Goal: Task Accomplishment & Management: Manage account settings

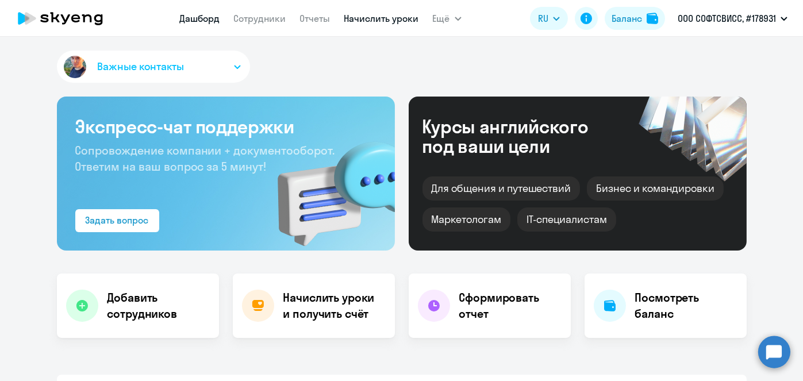
click at [359, 20] on link "Начислить уроки" at bounding box center [381, 18] width 75 height 11
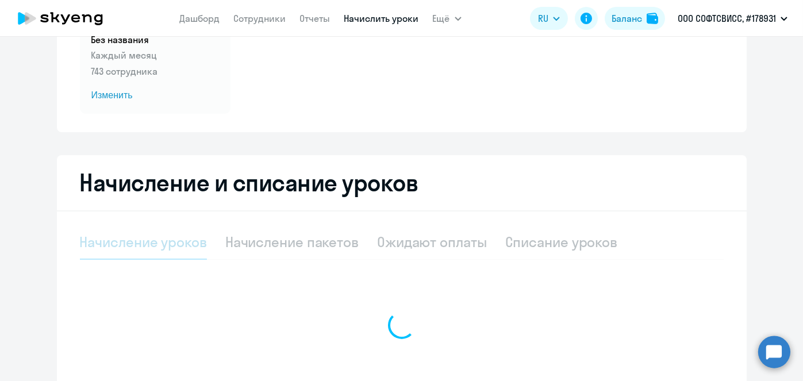
scroll to position [143, 0]
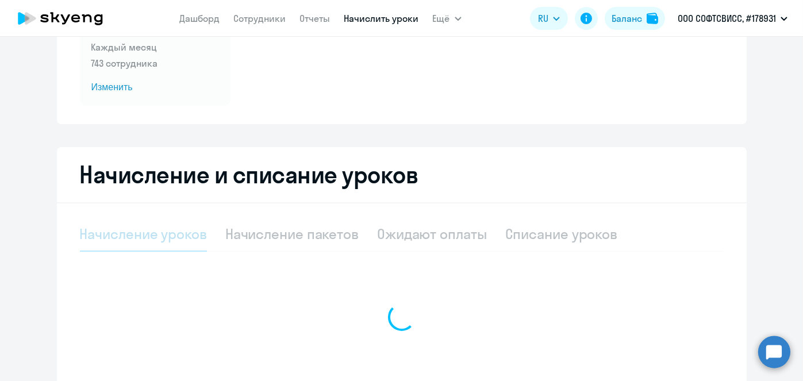
select select "10"
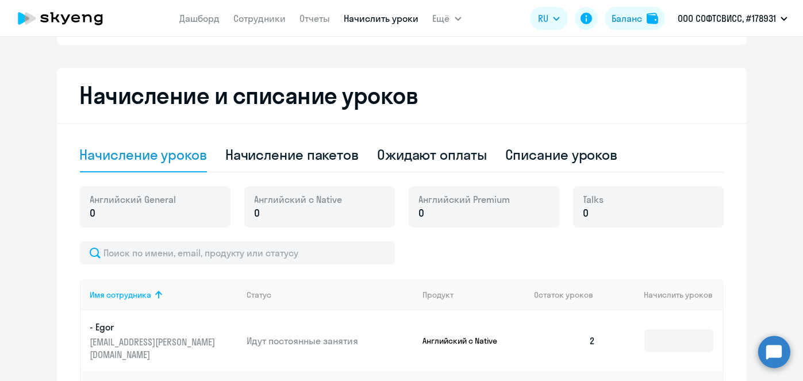
scroll to position [226, 0]
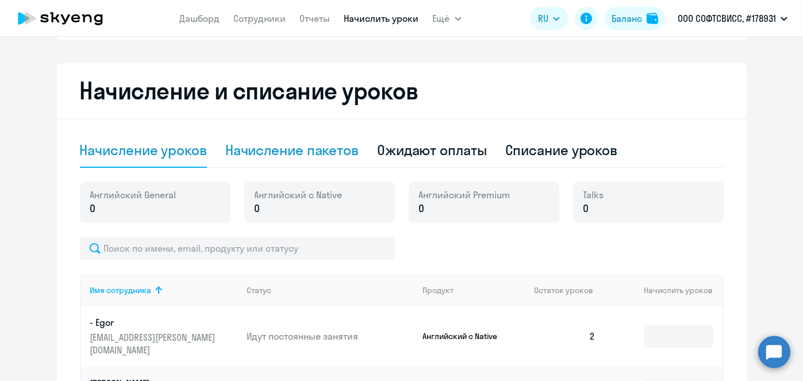
click at [320, 155] on div "Начисление пакетов" at bounding box center [291, 150] width 133 height 18
select select "10"
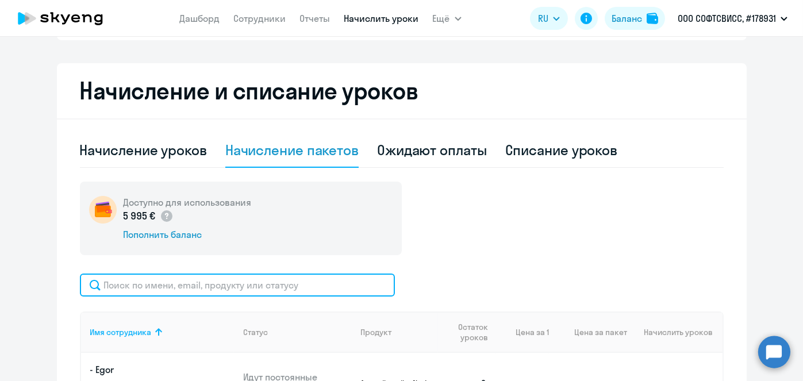
click at [285, 287] on input "text" at bounding box center [237, 285] width 315 height 23
paste input "Sharstniova"
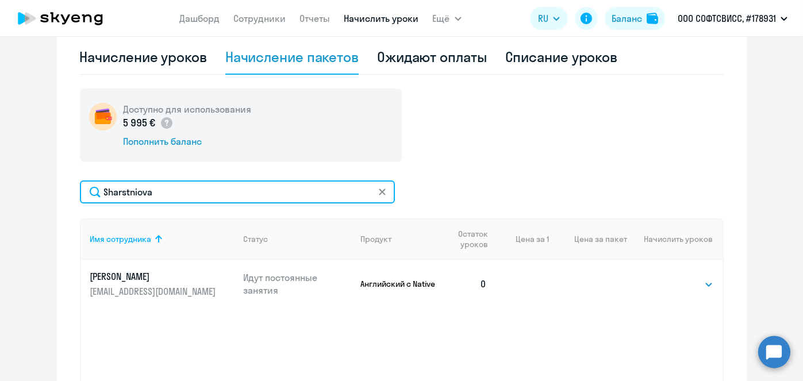
scroll to position [323, 0]
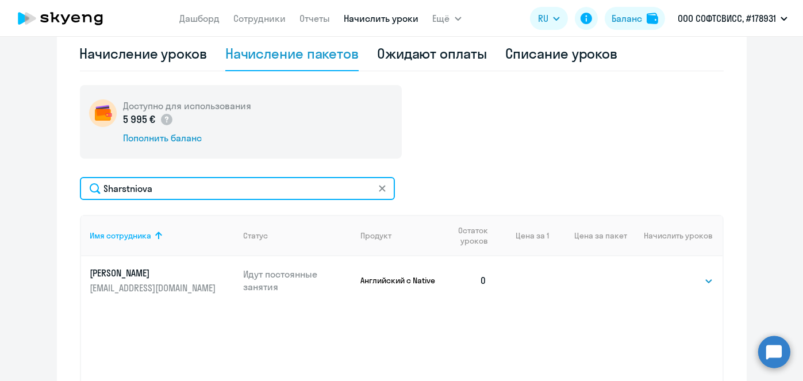
type input "Sharstniova"
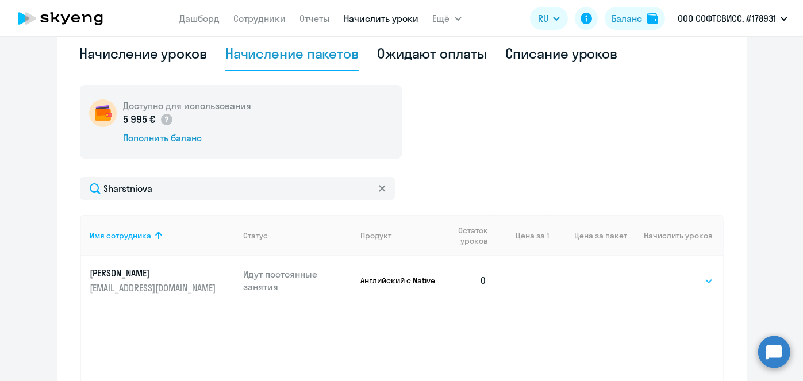
click at [694, 281] on select "Выбрать 1 4 5 9 10 13" at bounding box center [689, 281] width 47 height 14
select select "4"
click at [666, 274] on select "Выбрать 1 4 5 9 10 13" at bounding box center [689, 281] width 47 height 14
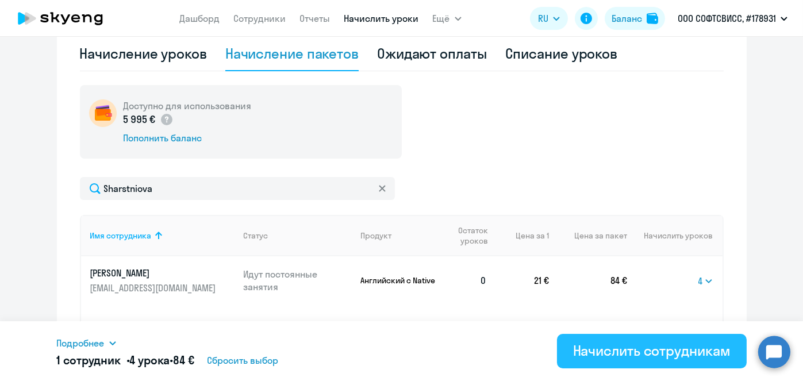
click at [614, 349] on div "Начислить сотрудникам" at bounding box center [652, 350] width 158 height 18
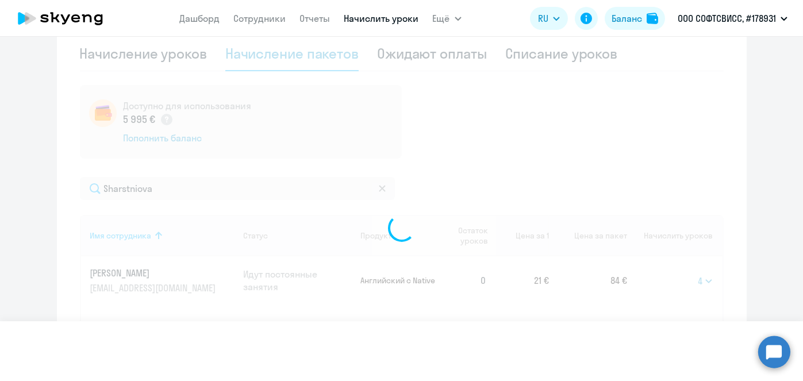
select select
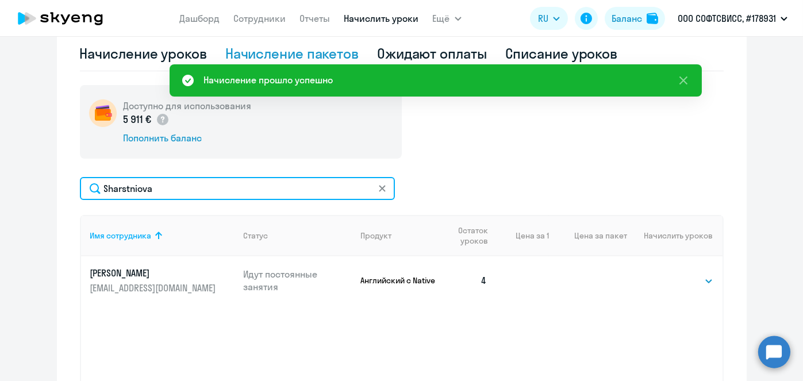
click at [232, 197] on input "Sharstniova" at bounding box center [237, 188] width 315 height 23
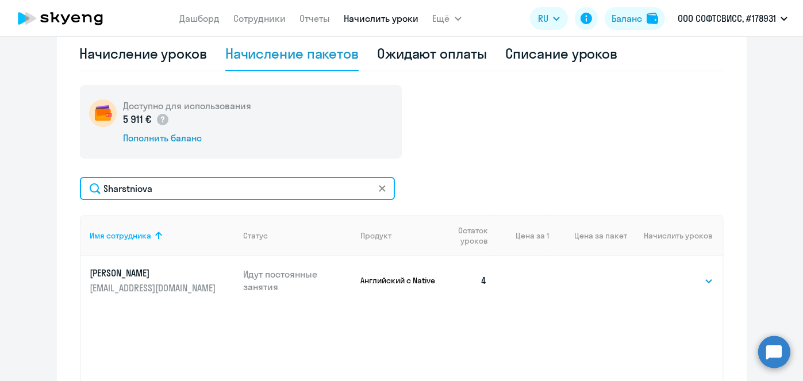
scroll to position [22, 0]
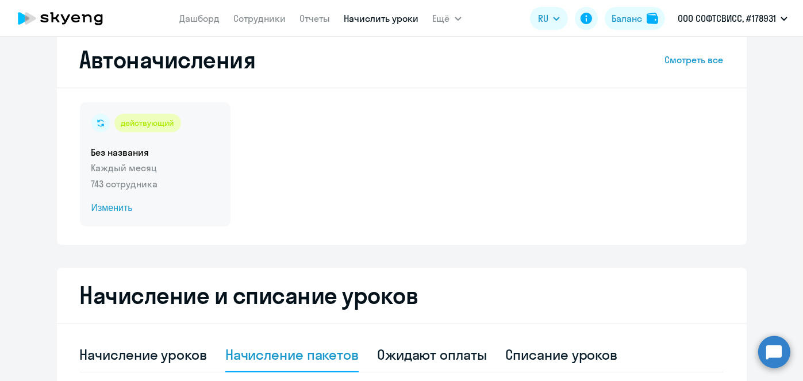
click at [101, 210] on span "Изменить" at bounding box center [155, 208] width 128 height 14
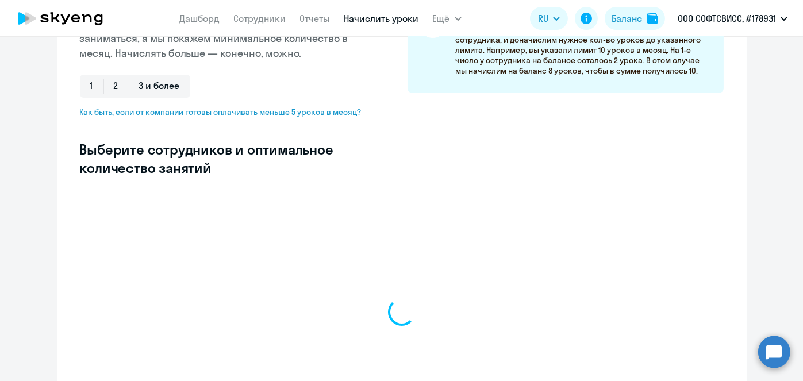
scroll to position [233, 0]
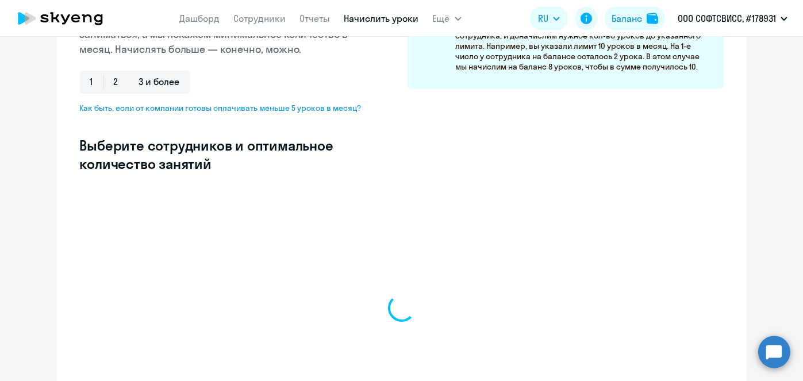
select select "10"
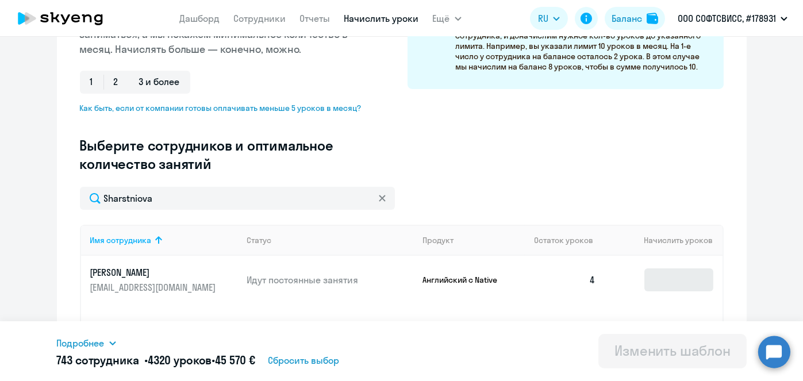
type input "Sharstniova"
click at [669, 287] on input at bounding box center [678, 279] width 69 height 23
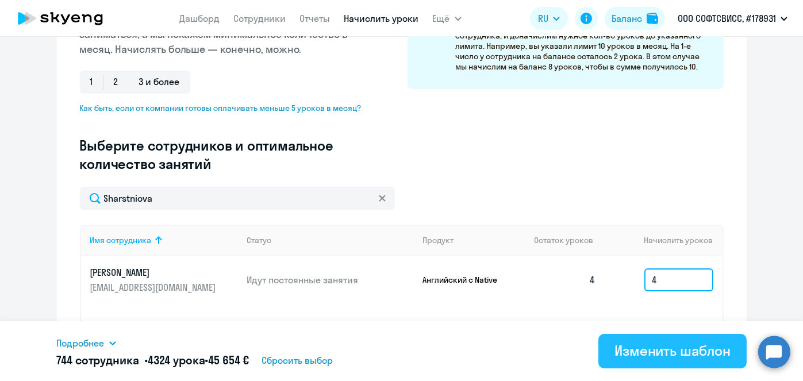
type input "4"
click at [722, 350] on div "Изменить шаблон" at bounding box center [673, 350] width 116 height 18
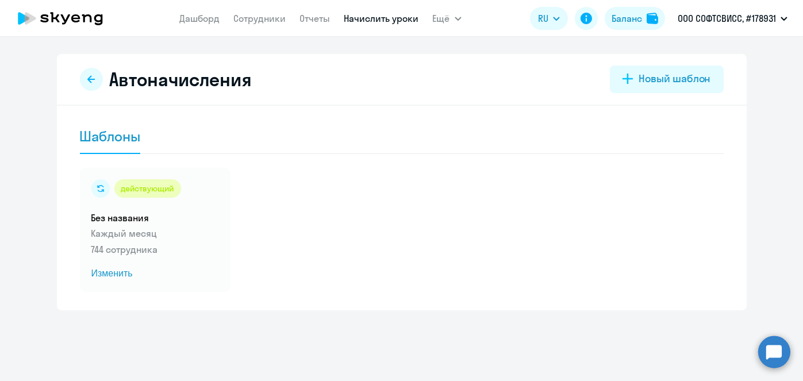
click at [389, 22] on link "Начислить уроки" at bounding box center [381, 18] width 75 height 11
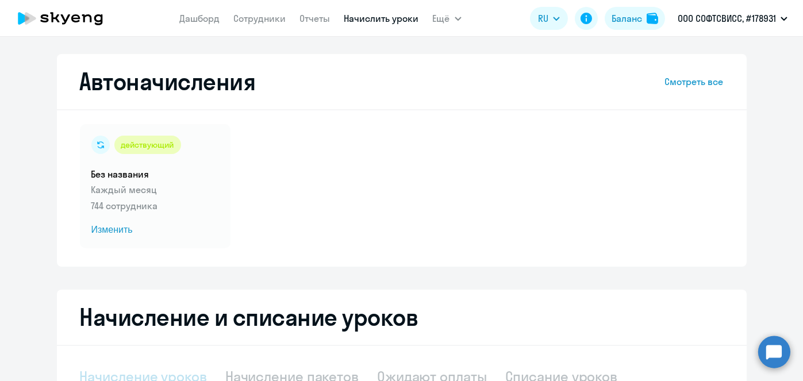
select select "10"
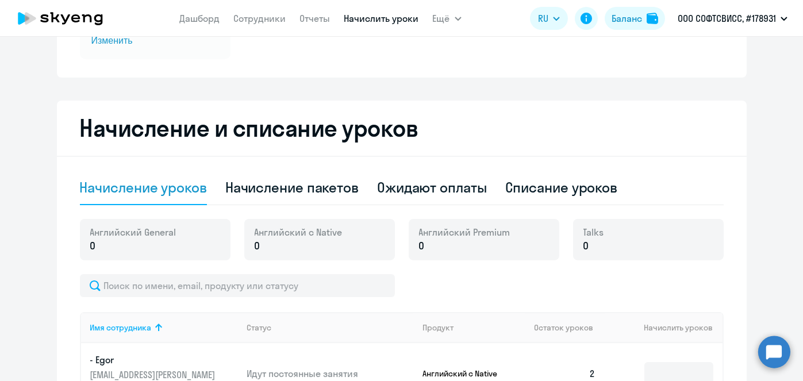
scroll to position [190, 0]
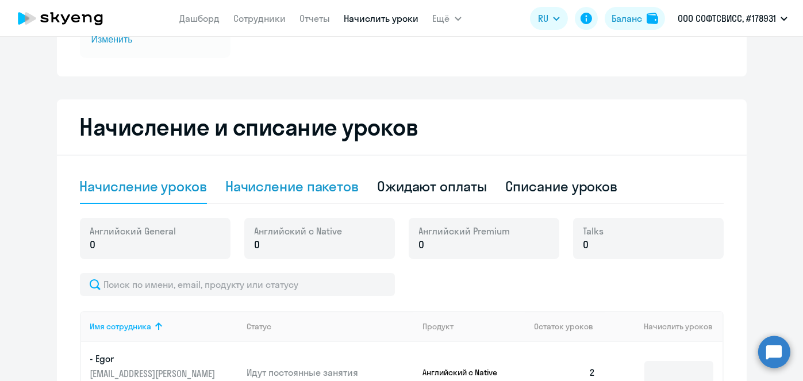
click at [325, 196] on div "Начисление пакетов" at bounding box center [291, 187] width 133 height 34
select select "10"
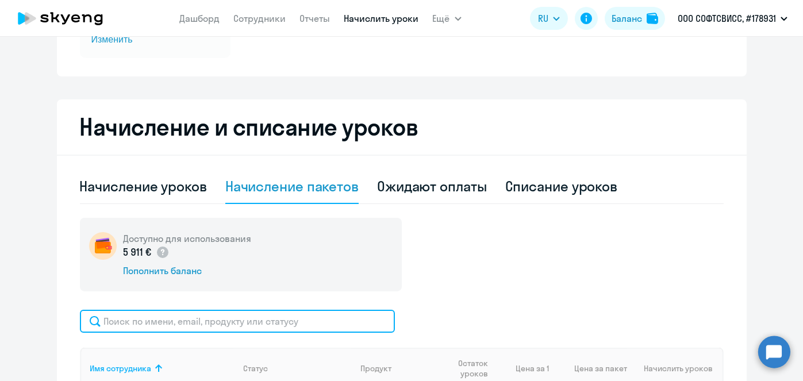
click at [339, 321] on input "text" at bounding box center [237, 321] width 315 height 23
paste input "Khamianchuk"
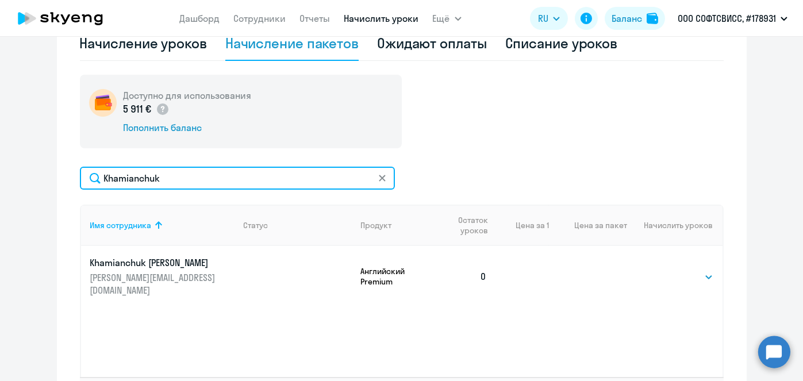
scroll to position [334, 0]
type input "Khamianchuk"
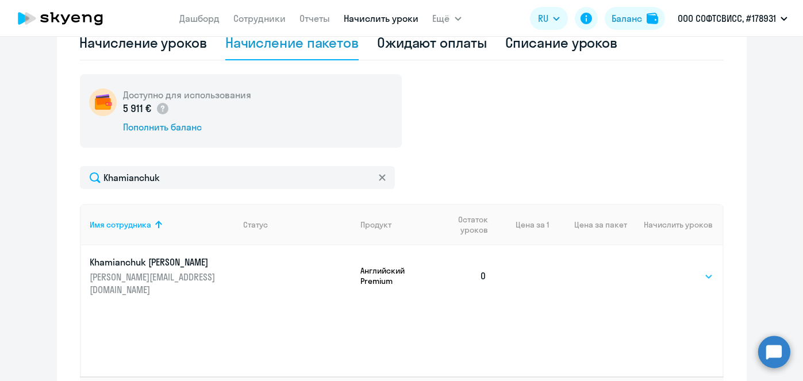
click at [700, 272] on select "Выбрать 8 16 32 64" at bounding box center [689, 277] width 47 height 14
select select "8"
click at [666, 270] on select "Выбрать 8 16 32 64" at bounding box center [689, 277] width 47 height 14
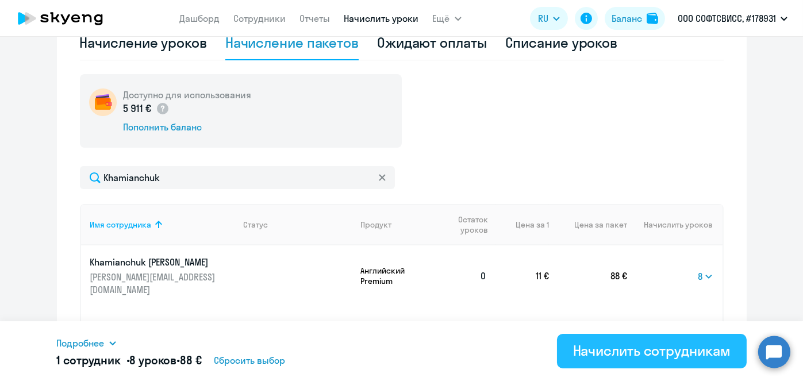
click at [694, 356] on div "Начислить сотрудникам" at bounding box center [652, 350] width 158 height 18
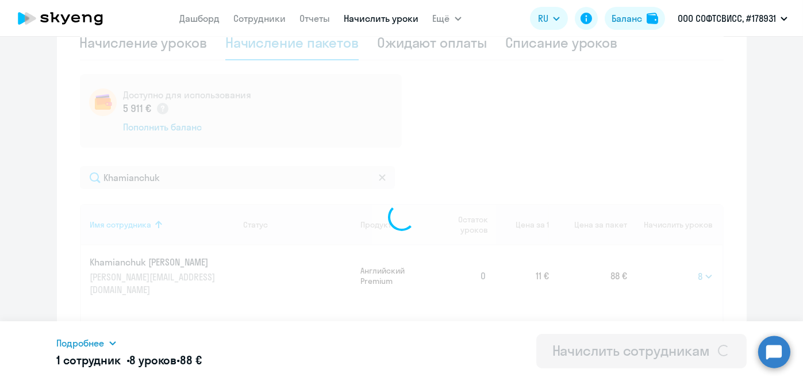
select select
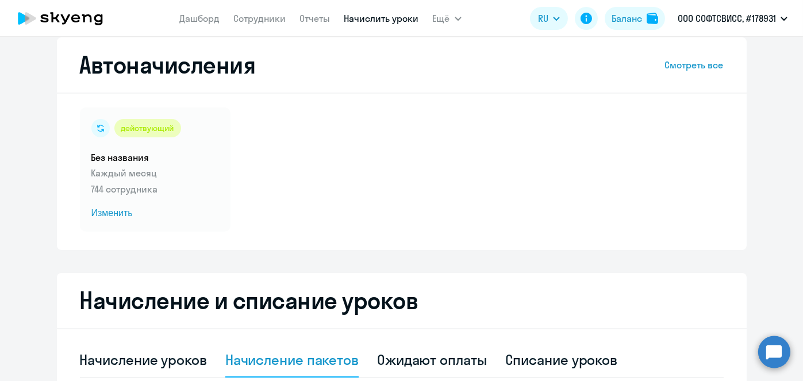
scroll to position [11, 0]
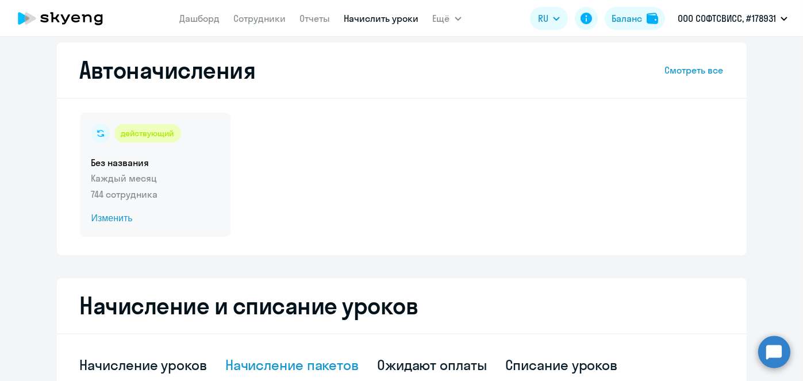
click at [110, 221] on span "Изменить" at bounding box center [155, 219] width 128 height 14
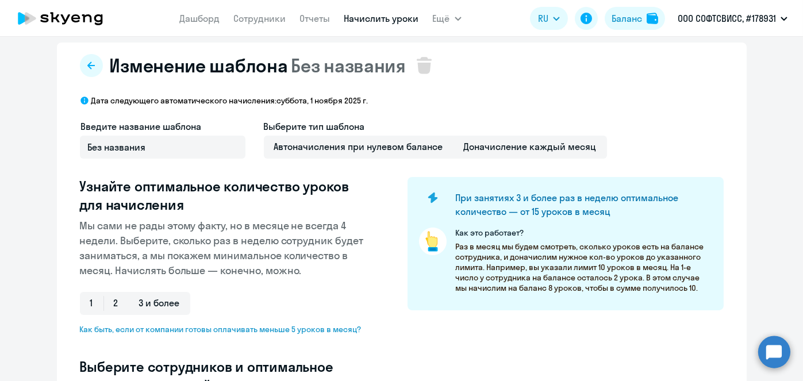
scroll to position [313, 0]
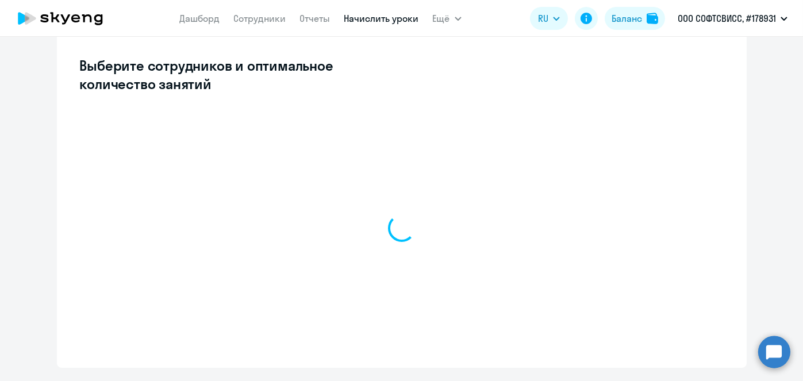
select select "10"
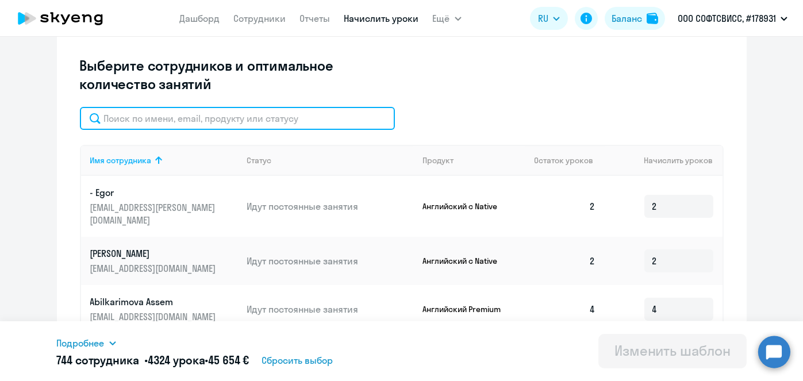
click at [205, 118] on input "text" at bounding box center [237, 118] width 315 height 23
paste input "Khamianchuk"
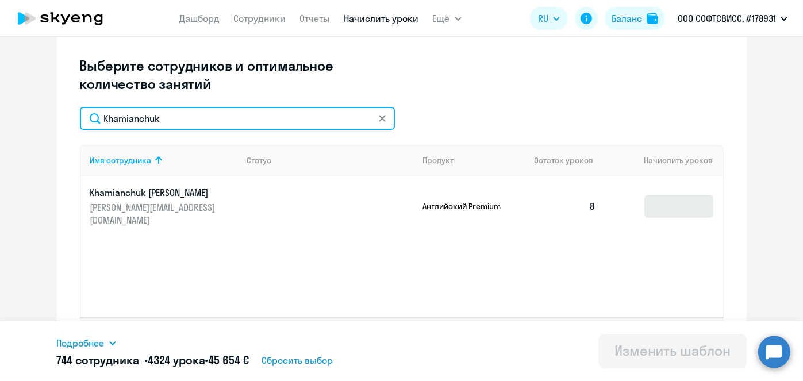
type input "Khamianchuk"
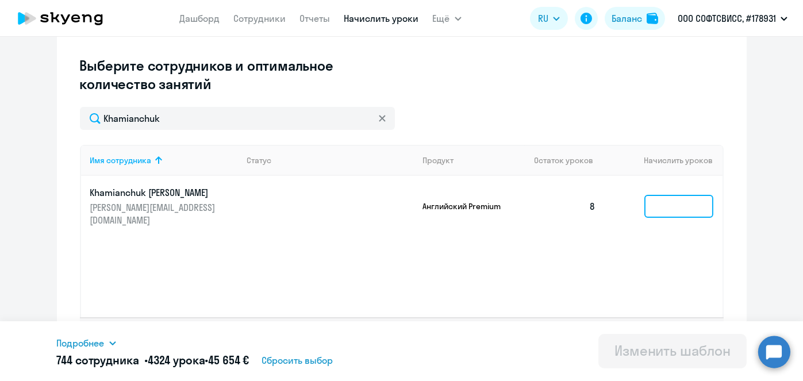
click at [645, 204] on input at bounding box center [678, 206] width 69 height 23
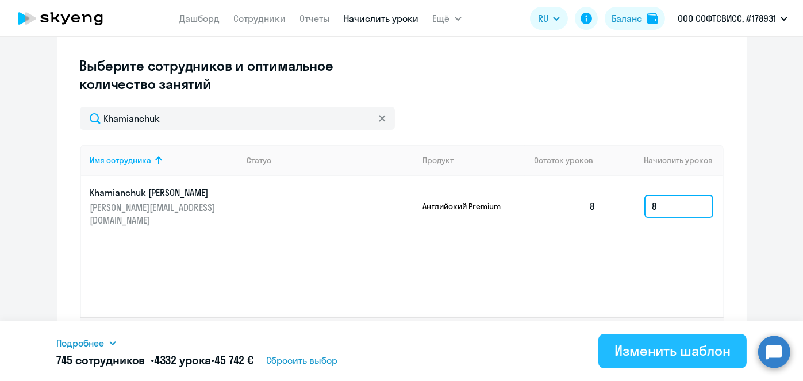
type input "8"
click at [647, 355] on div "Изменить шаблон" at bounding box center [673, 350] width 116 height 18
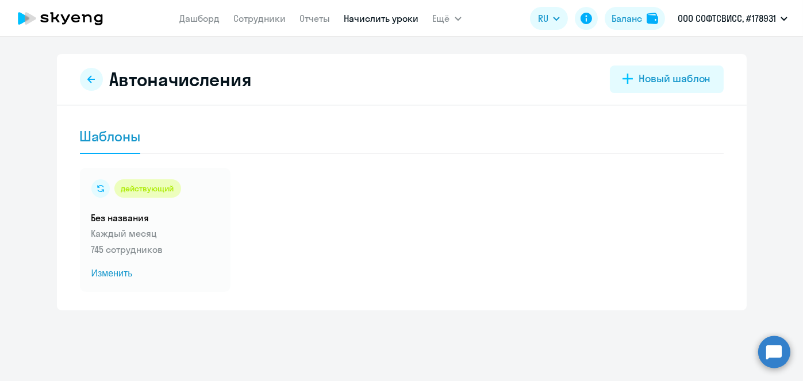
click at [386, 20] on link "Начислить уроки" at bounding box center [381, 18] width 75 height 11
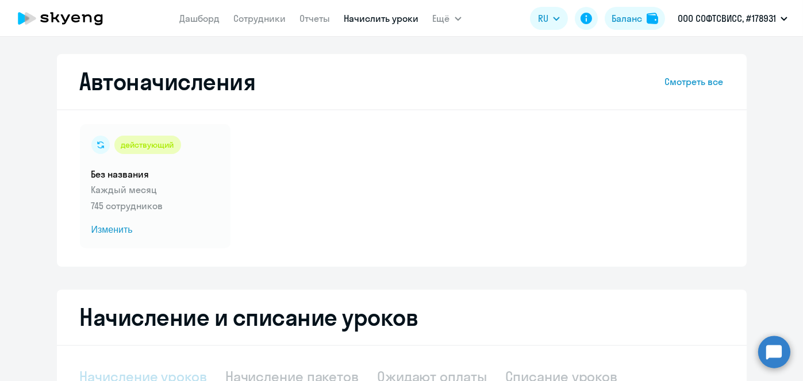
scroll to position [126, 0]
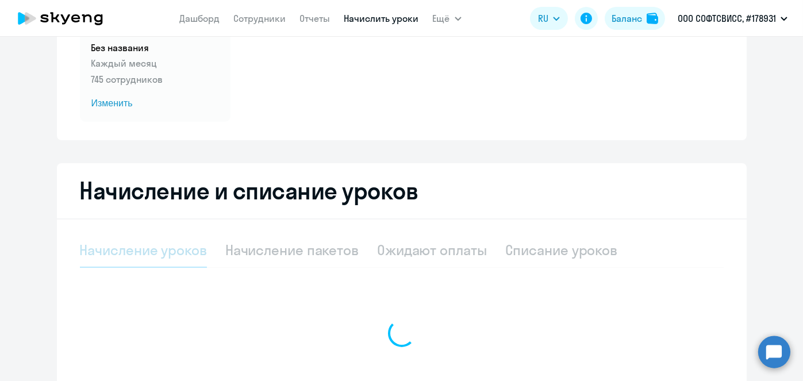
select select "10"
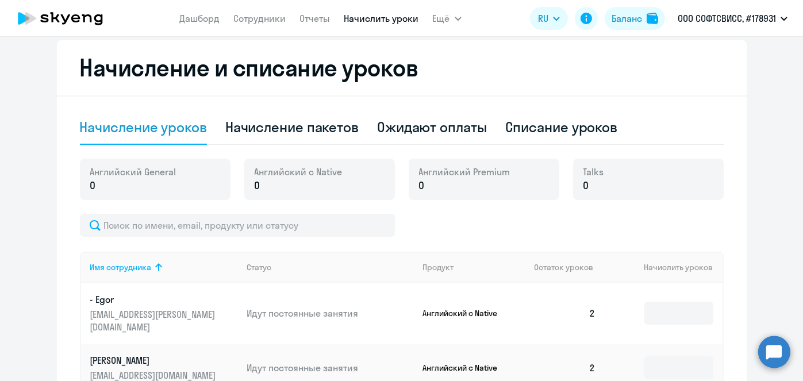
scroll to position [255, 0]
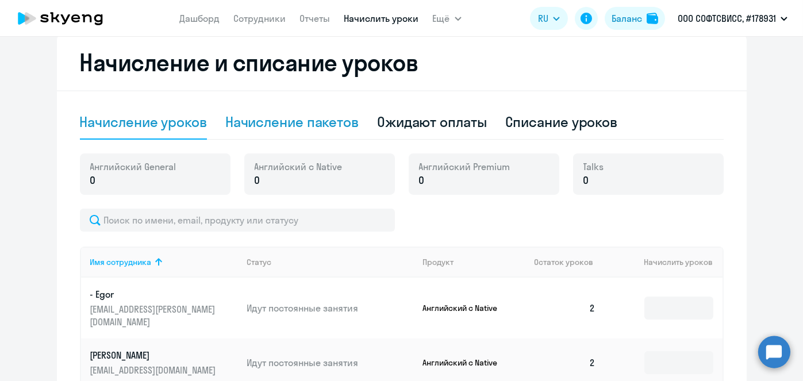
click at [328, 126] on div "Начисление пакетов" at bounding box center [291, 122] width 133 height 18
select select "10"
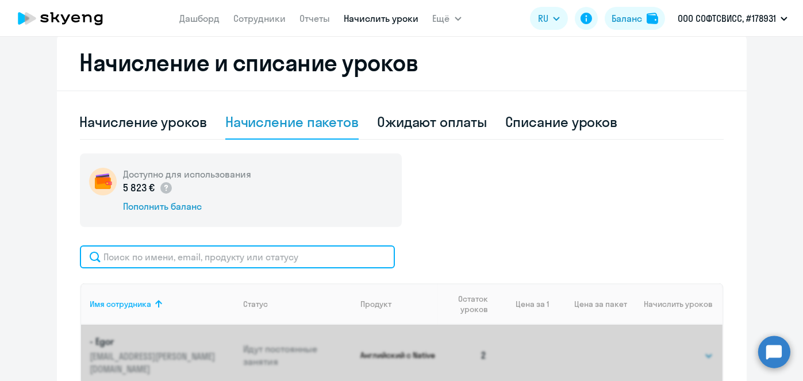
click at [294, 256] on input "text" at bounding box center [237, 256] width 315 height 23
paste input "Otradnov"
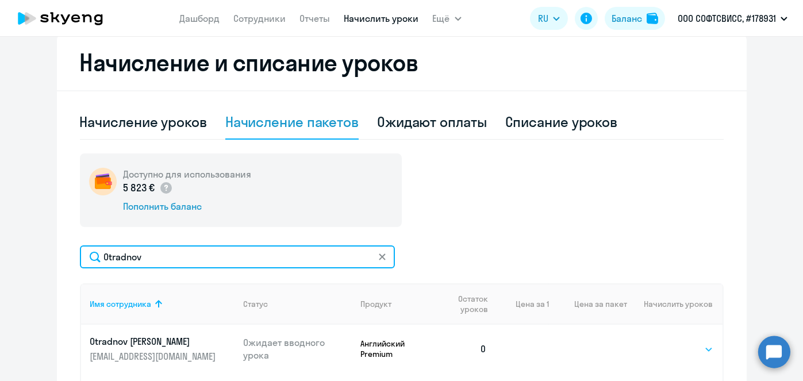
type input "Otradnov"
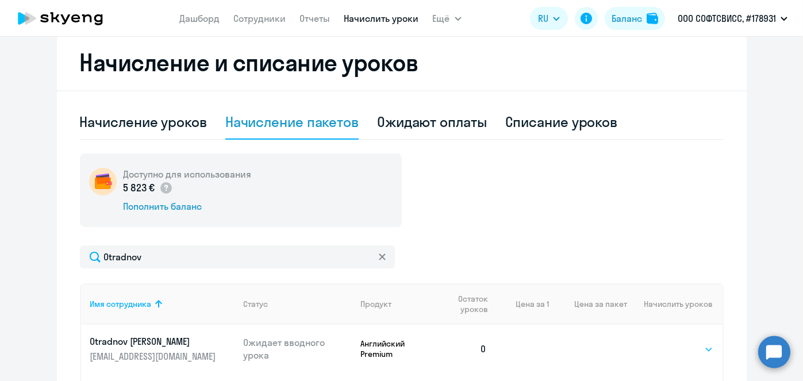
click at [697, 349] on select "Выбрать 8 16 32 64" at bounding box center [689, 350] width 47 height 14
select select "8"
click at [666, 343] on select "Выбрать 8 16 32 64" at bounding box center [689, 350] width 47 height 14
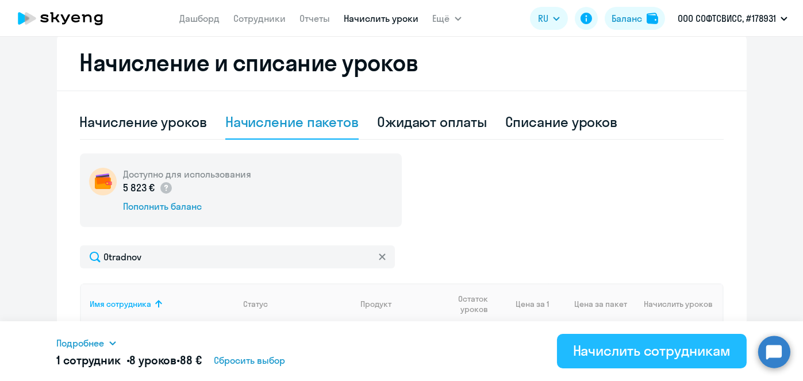
click at [670, 359] on div "Начислить сотрудникам" at bounding box center [652, 350] width 158 height 18
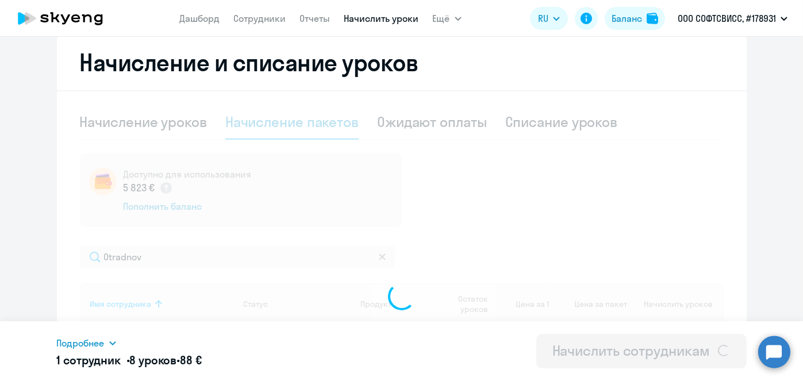
select select
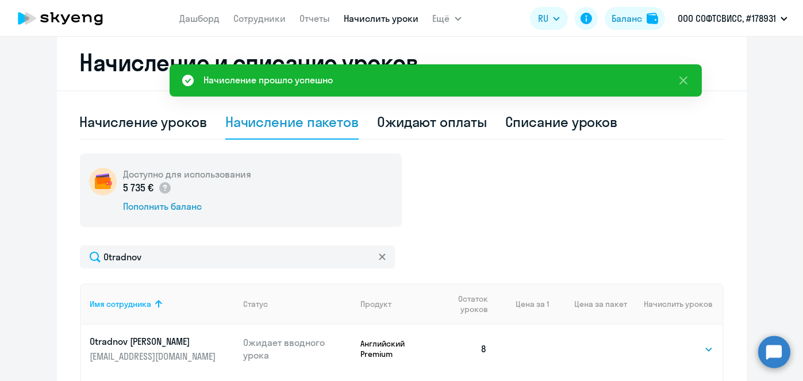
scroll to position [0, 0]
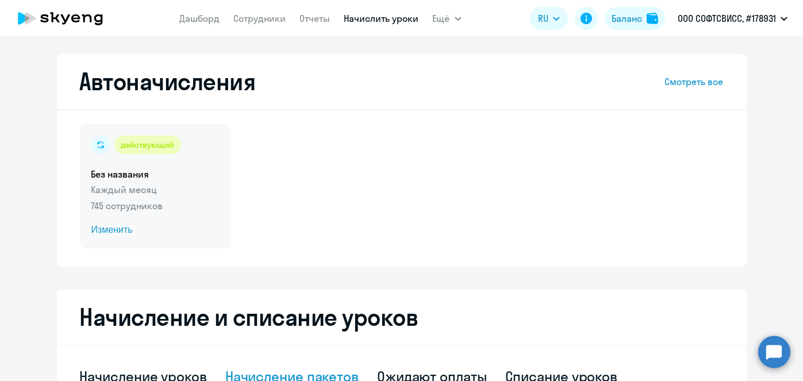
click at [110, 230] on span "Изменить" at bounding box center [155, 230] width 128 height 14
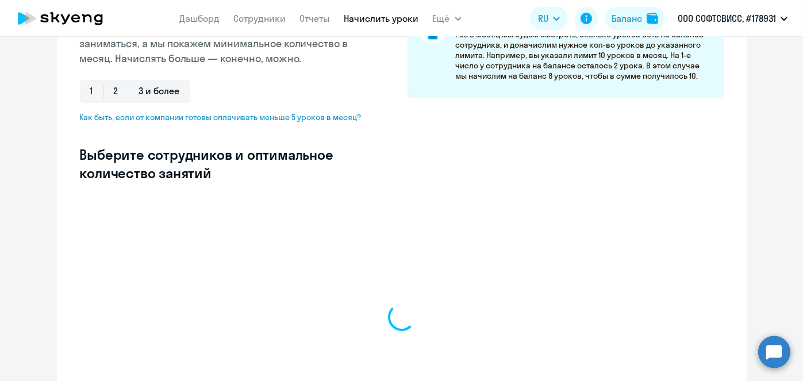
scroll to position [228, 0]
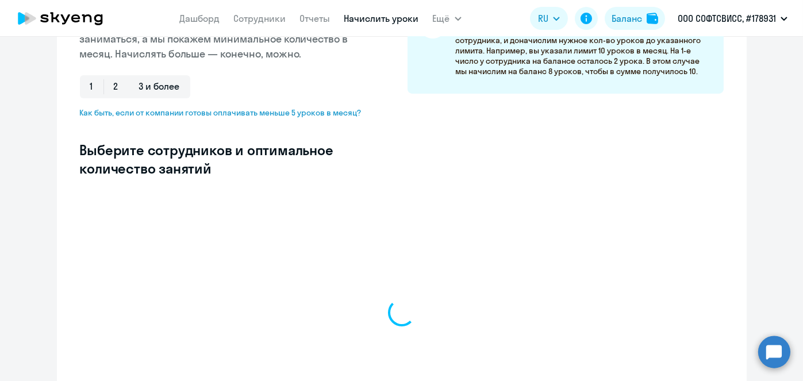
select select "10"
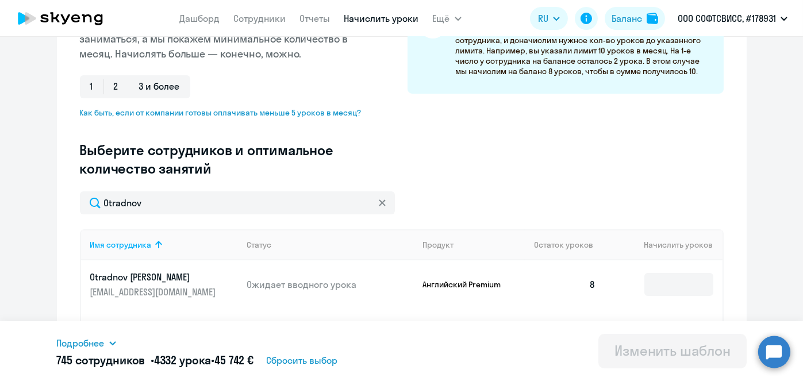
type input "Otradnov"
click at [665, 281] on input at bounding box center [678, 284] width 69 height 23
click at [660, 289] on input at bounding box center [678, 284] width 69 height 23
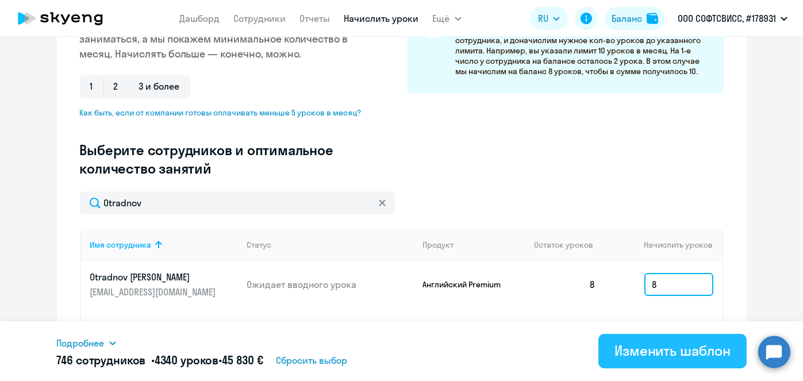
type input "8"
click at [661, 346] on div "Изменить шаблон" at bounding box center [673, 350] width 116 height 18
